Goal: Task Accomplishment & Management: Use online tool/utility

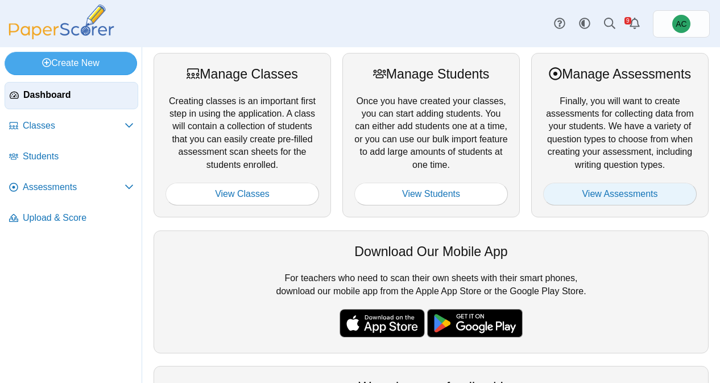
click at [579, 192] on link "View Assessments" at bounding box center [619, 193] width 153 height 23
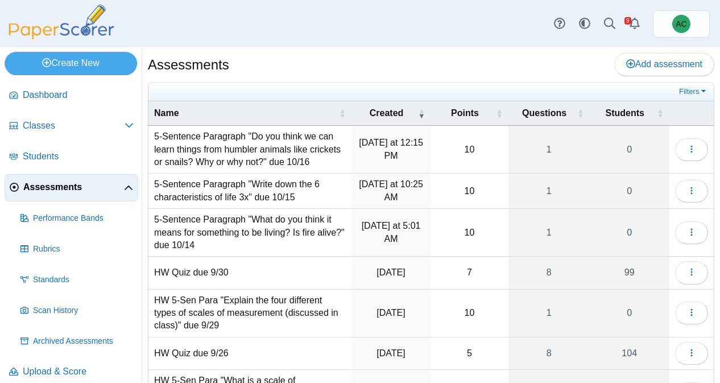
click at [240, 225] on td "5-Sentence Paragraph "What do you think it means for something to be living? Is…" at bounding box center [249, 233] width 203 height 48
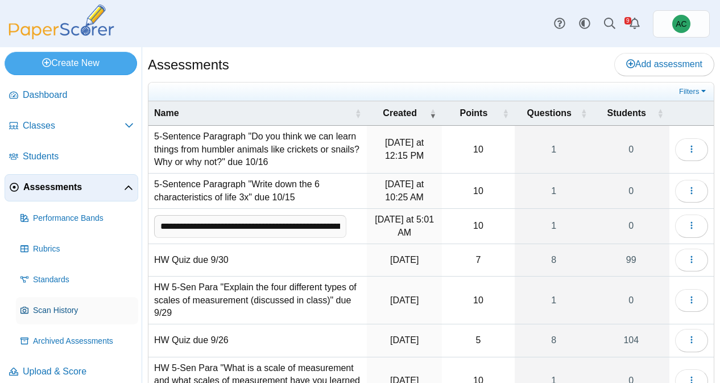
scroll to position [10, 0]
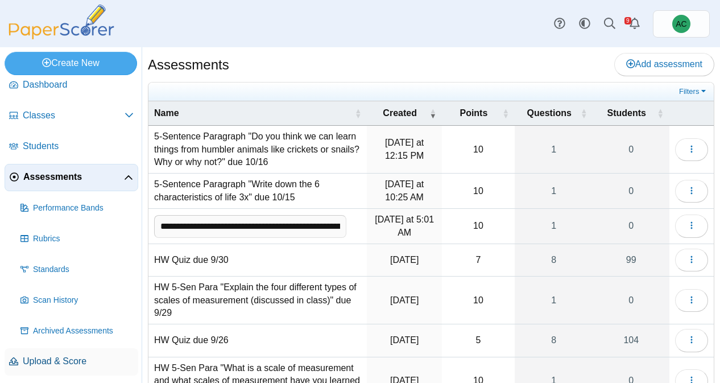
click at [48, 351] on link "Upload & Score" at bounding box center [72, 361] width 134 height 27
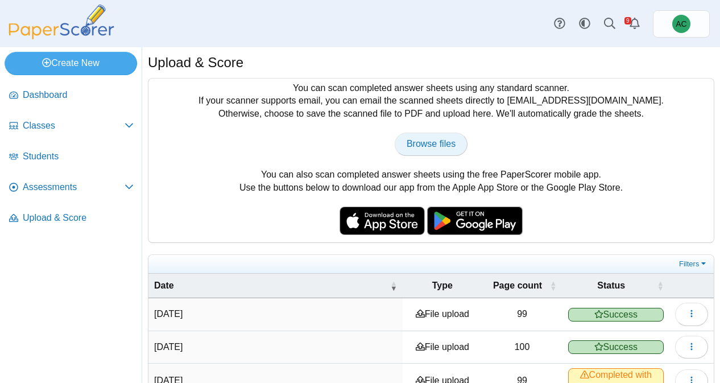
click at [424, 138] on link "Browse files" at bounding box center [430, 143] width 73 height 23
type input "**********"
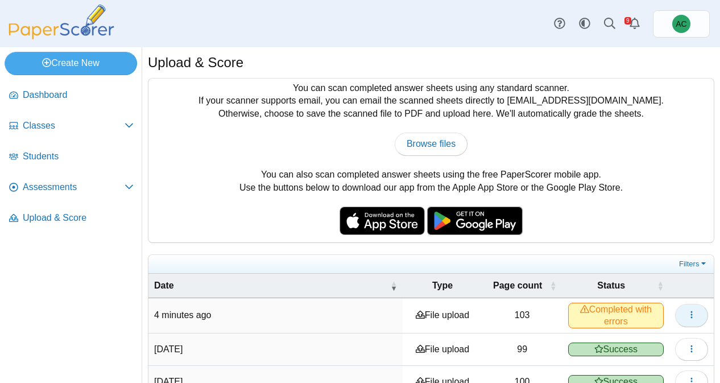
click at [685, 317] on button "button" at bounding box center [691, 315] width 33 height 23
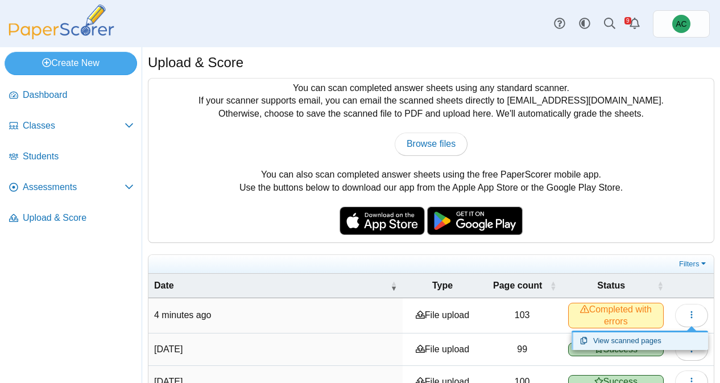
click at [625, 336] on link "View scanned pages" at bounding box center [639, 340] width 136 height 17
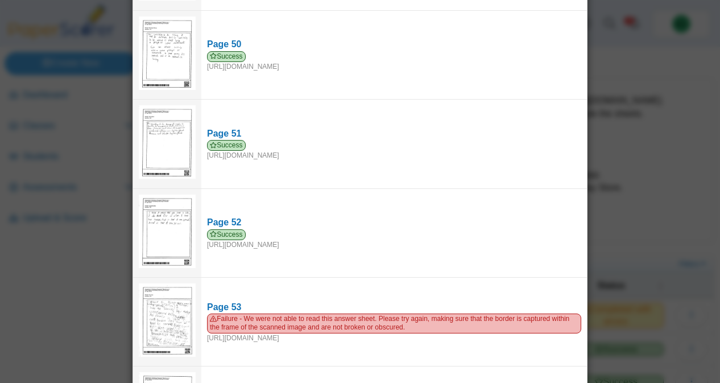
scroll to position [4413, 0]
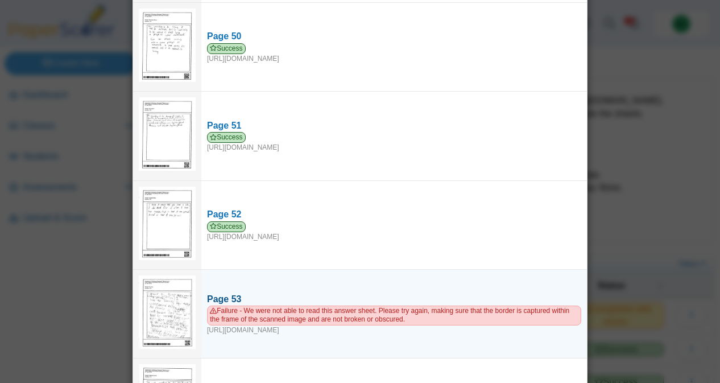
click at [232, 293] on div "Page 53" at bounding box center [394, 299] width 374 height 13
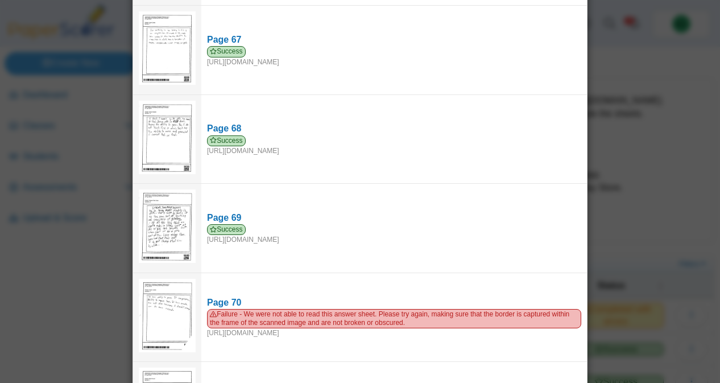
scroll to position [5923, 0]
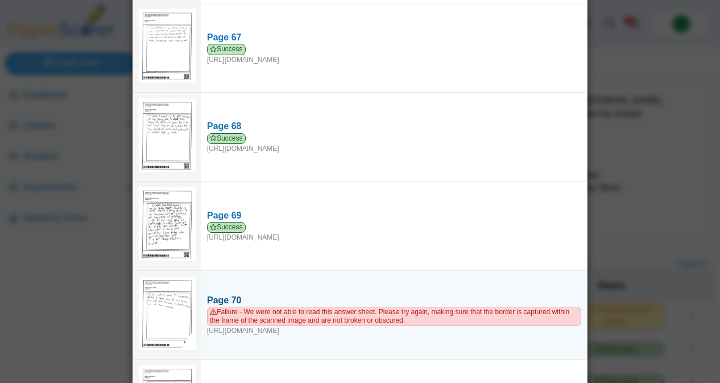
click at [221, 294] on div "Page 70" at bounding box center [394, 300] width 374 height 13
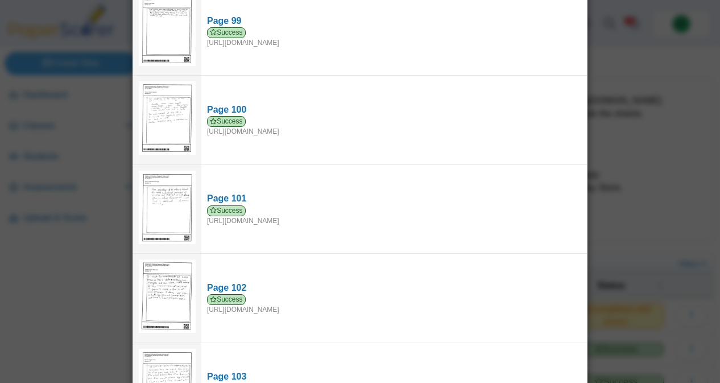
scroll to position [8810, 0]
